Goal: Task Accomplishment & Management: Manage account settings

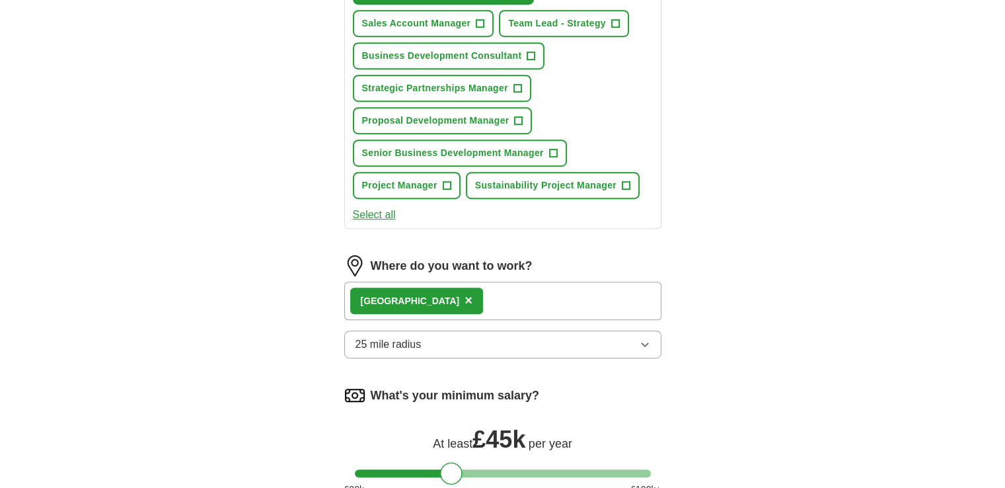
scroll to position [913, 0]
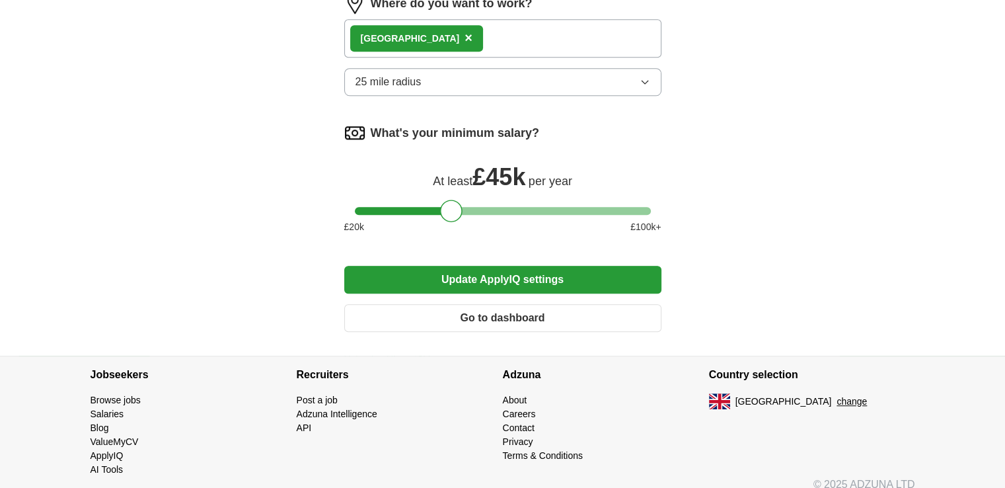
drag, startPoint x: 449, startPoint y: 202, endPoint x: 402, endPoint y: 162, distance: 61.4
click at [402, 162] on div "At least £ 45k per year" at bounding box center [502, 175] width 317 height 32
click at [461, 201] on div at bounding box center [451, 211] width 22 height 22
click at [467, 207] on div at bounding box center [503, 211] width 296 height 8
click at [476, 202] on div at bounding box center [468, 211] width 22 height 22
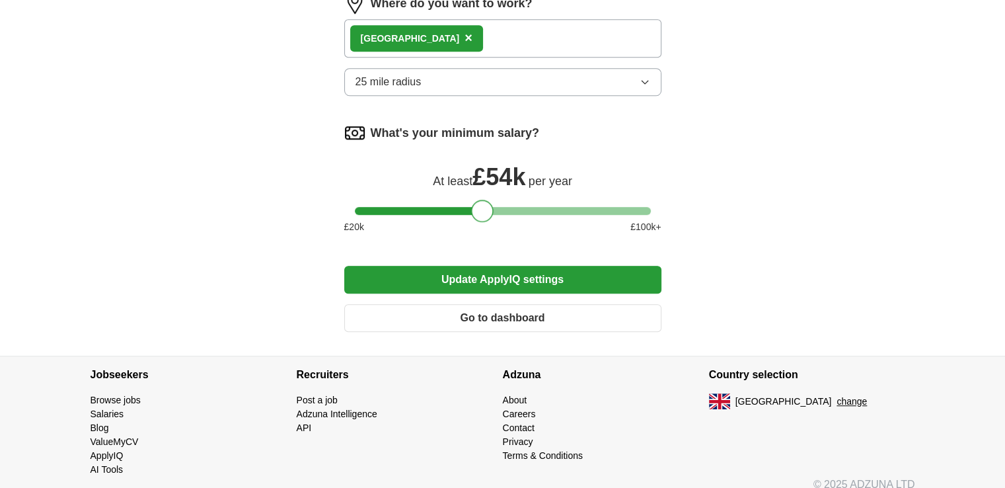
click at [482, 207] on div at bounding box center [503, 211] width 296 height 8
click at [494, 207] on div at bounding box center [503, 211] width 296 height 8
click at [483, 207] on div at bounding box center [503, 211] width 296 height 8
click at [494, 207] on div at bounding box center [503, 211] width 296 height 8
click at [487, 204] on div at bounding box center [492, 211] width 22 height 22
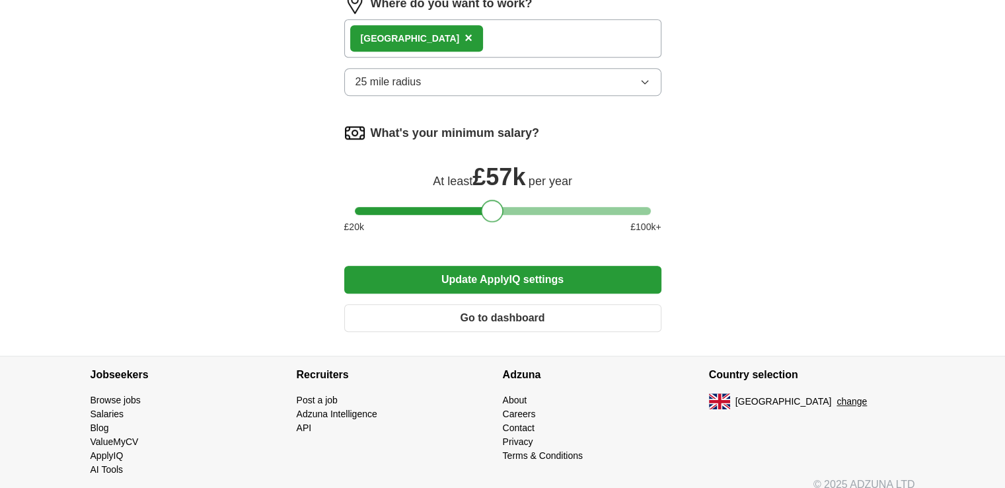
click at [487, 204] on div at bounding box center [492, 211] width 22 height 22
drag, startPoint x: 487, startPoint y: 204, endPoint x: 479, endPoint y: 202, distance: 8.2
click at [479, 202] on div at bounding box center [485, 211] width 22 height 22
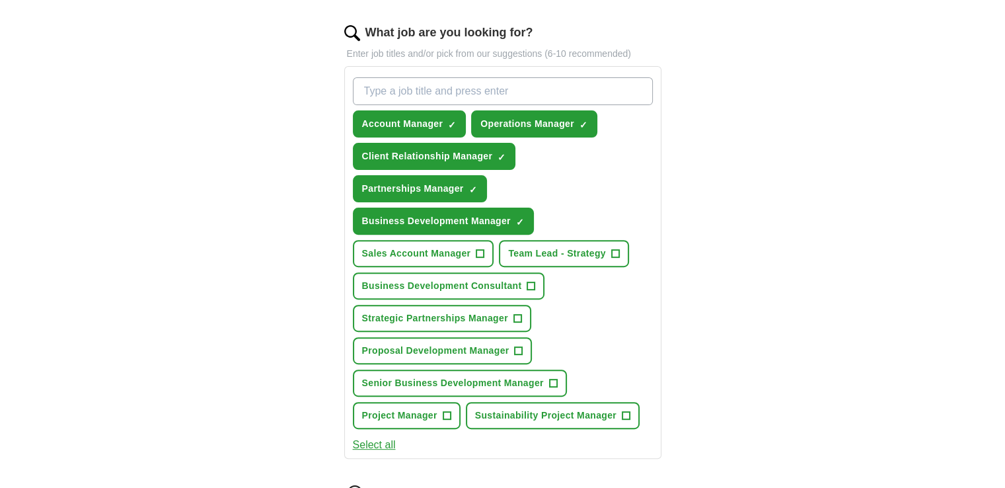
scroll to position [420, 0]
click at [516, 313] on span "+" at bounding box center [517, 318] width 8 height 11
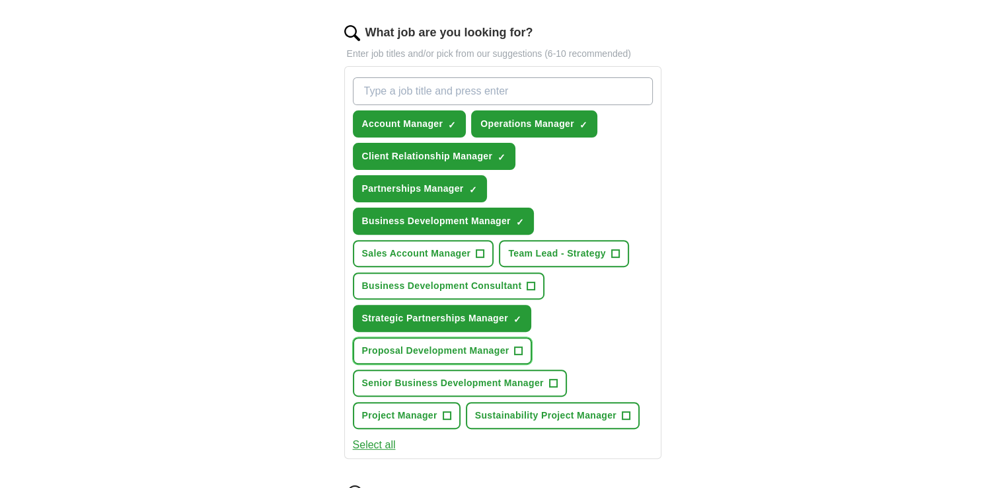
click at [516, 346] on span "+" at bounding box center [519, 351] width 8 height 11
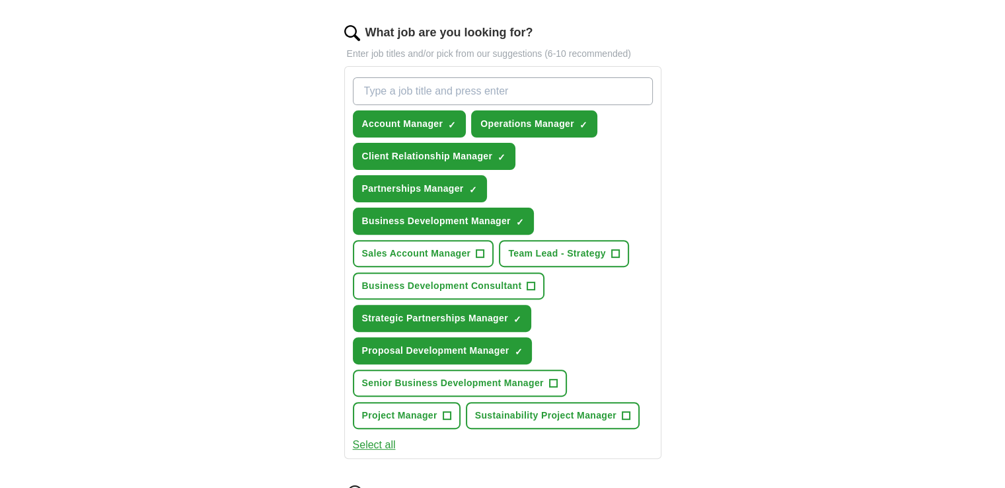
click at [445, 85] on input "What job are you looking for?" at bounding box center [503, 91] width 300 height 28
type input "b"
click at [826, 211] on div "ApplyIQ Let ApplyIQ do the hard work of searching and applying for jobs. Just t…" at bounding box center [503, 234] width 846 height 1228
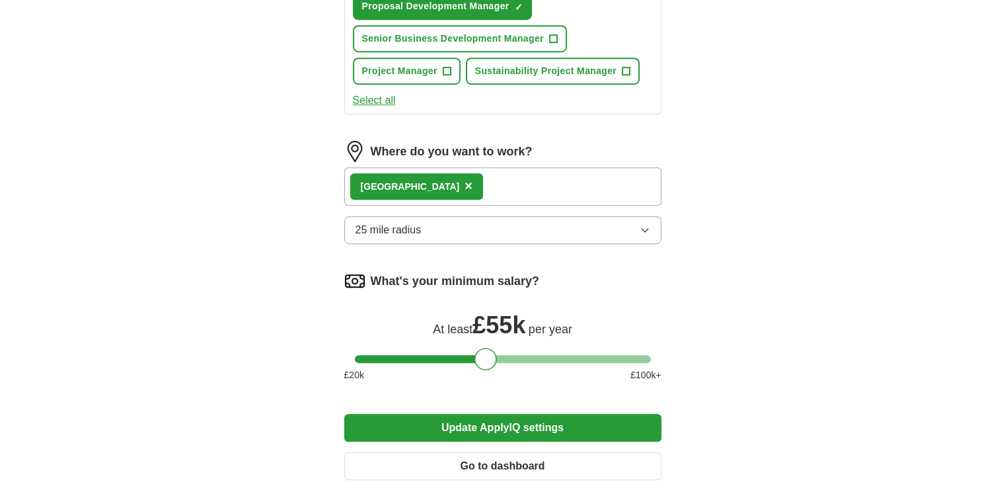
scroll to position [766, 0]
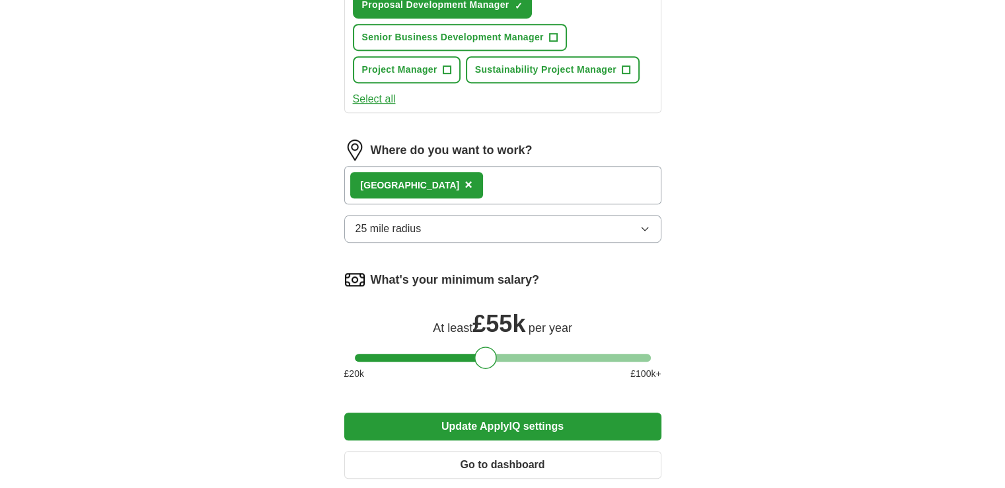
click at [462, 412] on button "Update ApplyIQ settings" at bounding box center [502, 426] width 317 height 28
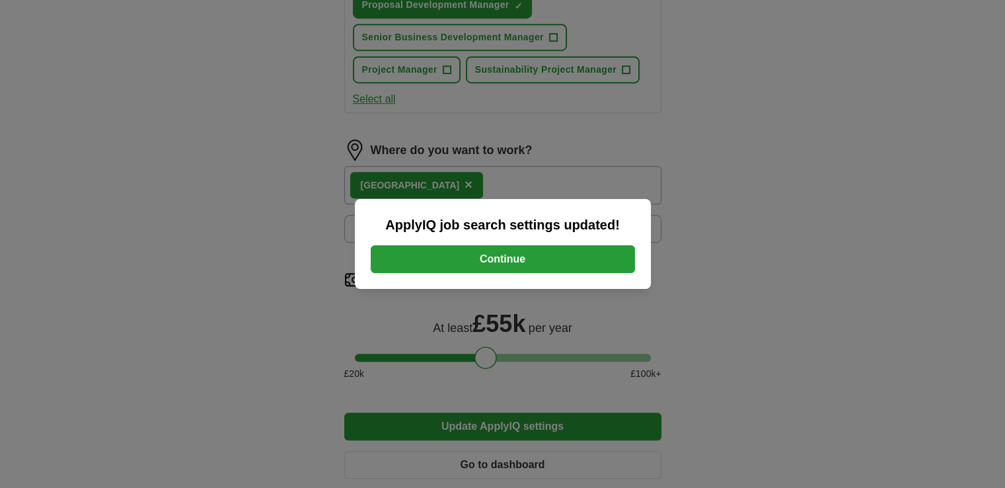
click at [478, 267] on button "Continue" at bounding box center [503, 259] width 264 height 28
